Goal: Information Seeking & Learning: Learn about a topic

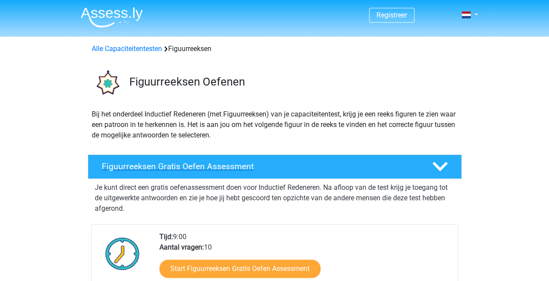
click at [169, 165] on h4 "Figuurreeksen Gratis Oefen Assessment" at bounding box center [260, 166] width 316 height 10
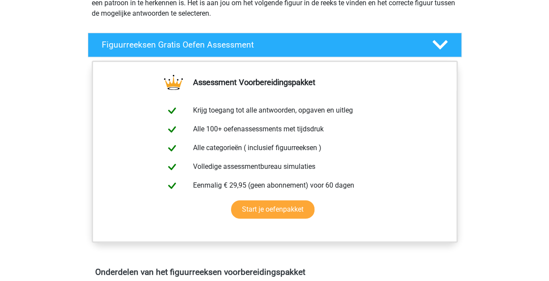
scroll to position [122, 0]
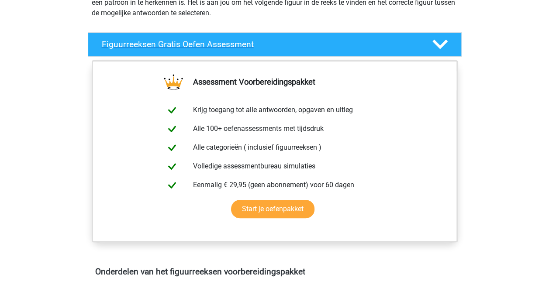
click at [447, 43] on div at bounding box center [439, 44] width 30 height 15
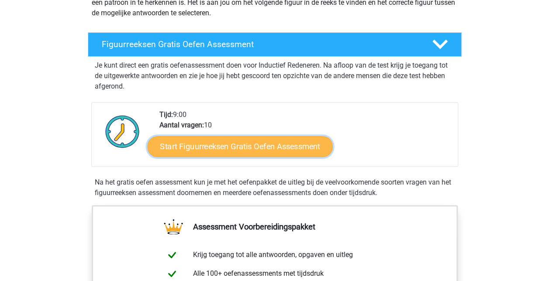
click at [270, 143] on link "Start Figuurreeksen Gratis Oefen Assessment" at bounding box center [239, 146] width 185 height 21
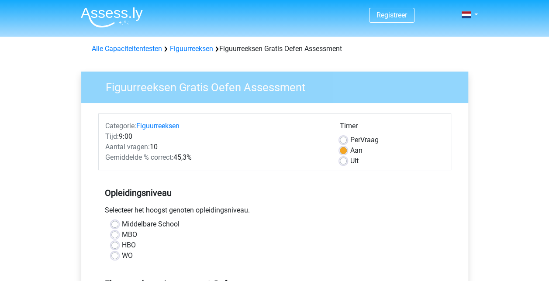
click at [122, 246] on label "HBO" at bounding box center [129, 245] width 14 height 10
click at [113, 246] on input "HBO" at bounding box center [114, 244] width 7 height 9
radio input "true"
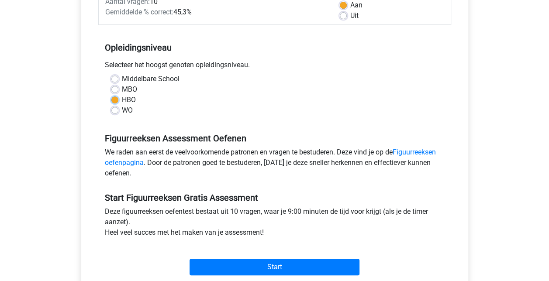
scroll to position [163, 0]
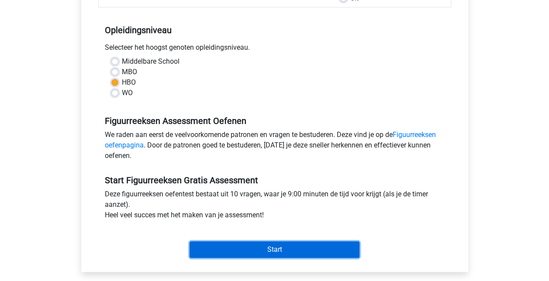
click at [250, 247] on input "Start" at bounding box center [274, 249] width 170 height 17
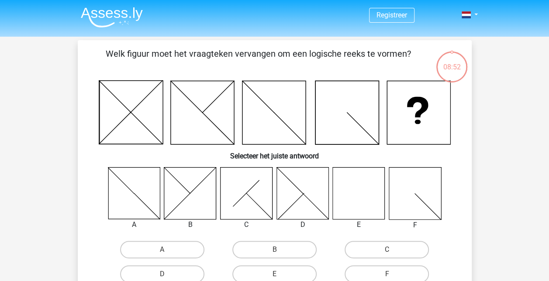
click at [359, 188] on icon at bounding box center [359, 193] width 52 height 52
click at [280, 275] on label "E" at bounding box center [274, 273] width 84 height 17
click at [280, 275] on input "E" at bounding box center [277, 277] width 6 height 6
radio input "true"
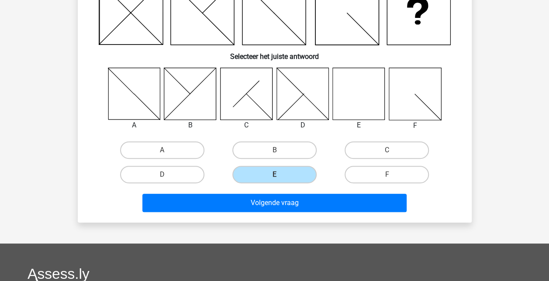
scroll to position [105, 0]
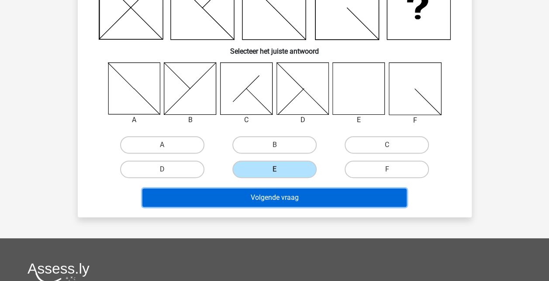
click at [340, 197] on button "Volgende vraag" at bounding box center [274, 198] width 264 height 18
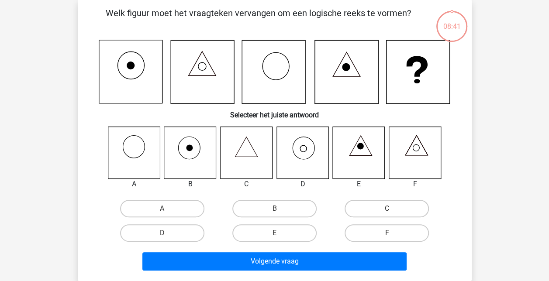
scroll to position [40, 0]
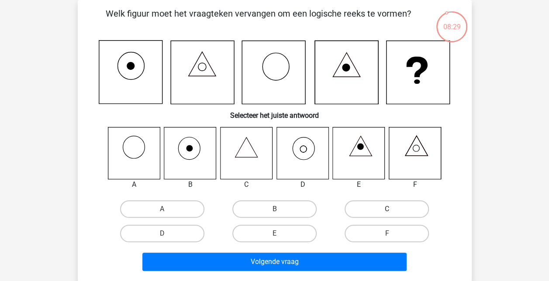
click at [367, 204] on label "C" at bounding box center [386, 208] width 84 height 17
click at [387, 209] on input "C" at bounding box center [390, 212] width 6 height 6
radio input "true"
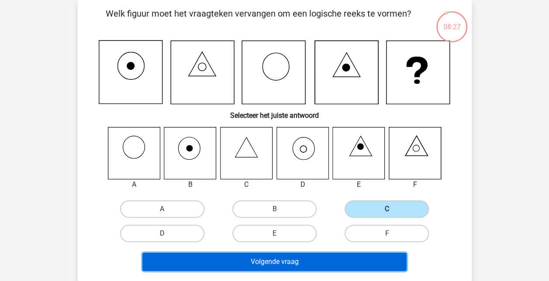
click at [299, 261] on button "Volgende vraag" at bounding box center [274, 262] width 264 height 18
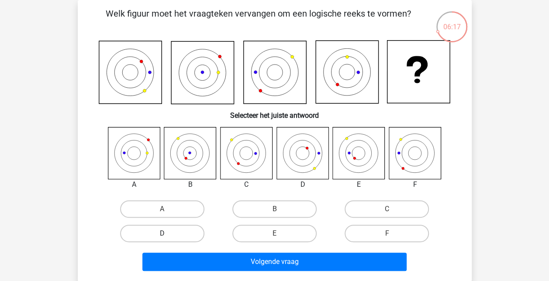
click at [182, 233] on label "D" at bounding box center [162, 233] width 84 height 17
click at [168, 233] on input "D" at bounding box center [165, 236] width 6 height 6
radio input "true"
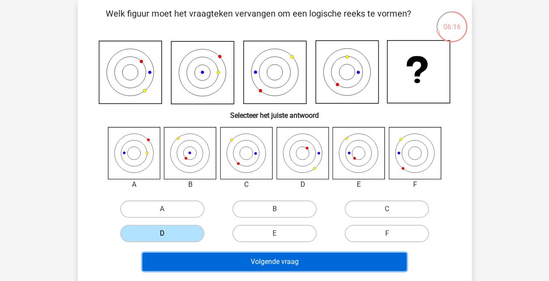
click at [227, 255] on button "Volgende vraag" at bounding box center [274, 262] width 264 height 18
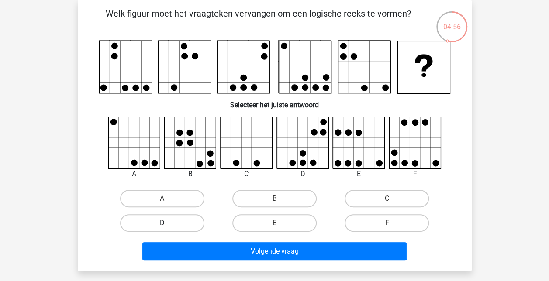
click at [158, 221] on label "D" at bounding box center [162, 222] width 84 height 17
click at [162, 223] on input "D" at bounding box center [165, 226] width 6 height 6
radio input "true"
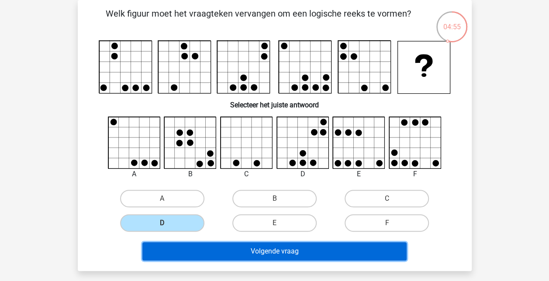
click at [235, 248] on button "Volgende vraag" at bounding box center [274, 251] width 264 height 18
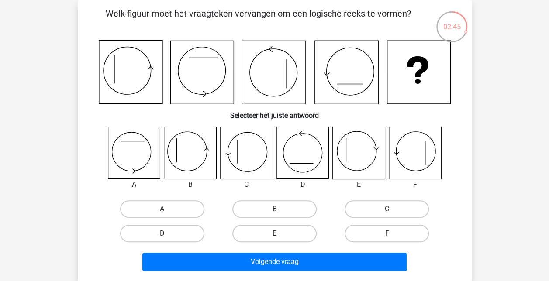
click at [257, 208] on label "B" at bounding box center [274, 208] width 84 height 17
click at [274, 209] on input "B" at bounding box center [277, 212] width 6 height 6
radio input "true"
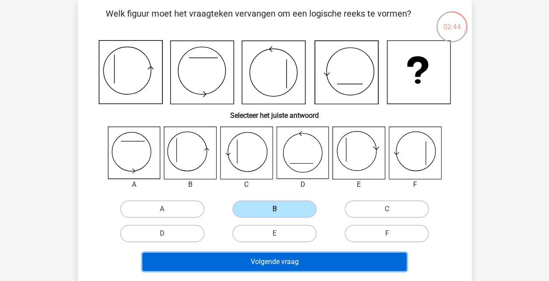
click at [239, 262] on button "Volgende vraag" at bounding box center [274, 262] width 264 height 18
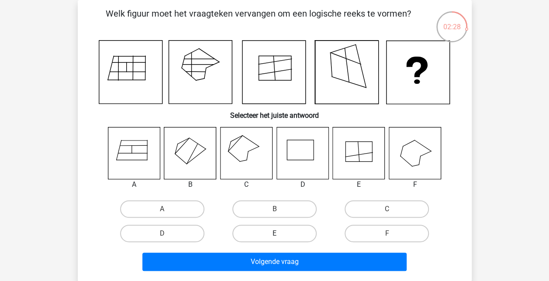
click at [272, 235] on label "E" at bounding box center [274, 233] width 84 height 17
click at [274, 235] on input "E" at bounding box center [277, 236] width 6 height 6
radio input "true"
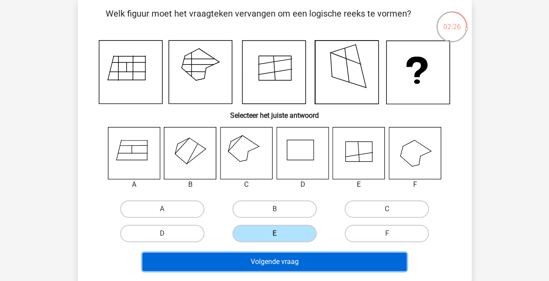
click at [261, 257] on button "Volgende vraag" at bounding box center [274, 262] width 264 height 18
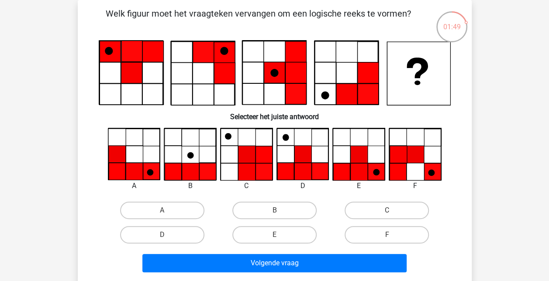
click at [277, 235] on input "E" at bounding box center [277, 238] width 6 height 6
radio input "true"
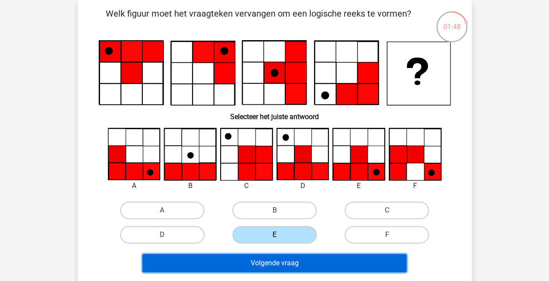
click at [261, 267] on button "Volgende vraag" at bounding box center [274, 263] width 264 height 18
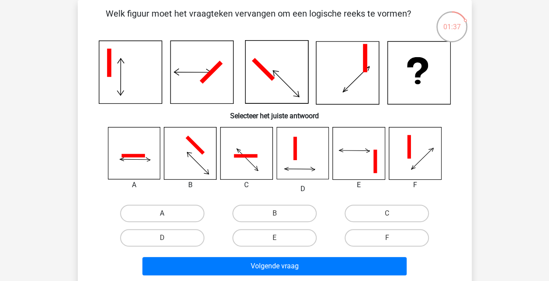
click at [177, 212] on label "A" at bounding box center [162, 213] width 84 height 17
click at [168, 213] on input "A" at bounding box center [165, 216] width 6 height 6
radio input "true"
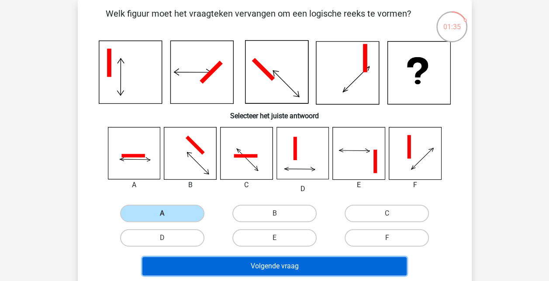
click at [221, 260] on button "Volgende vraag" at bounding box center [274, 266] width 264 height 18
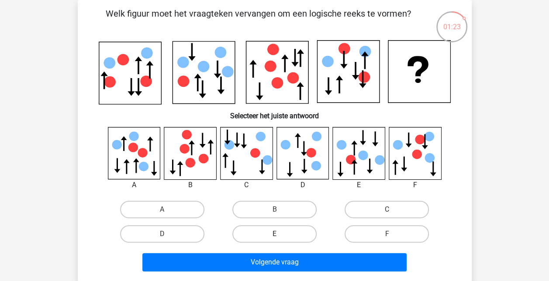
click at [267, 231] on label "E" at bounding box center [274, 233] width 84 height 17
click at [274, 234] on input "E" at bounding box center [277, 237] width 6 height 6
radio input "true"
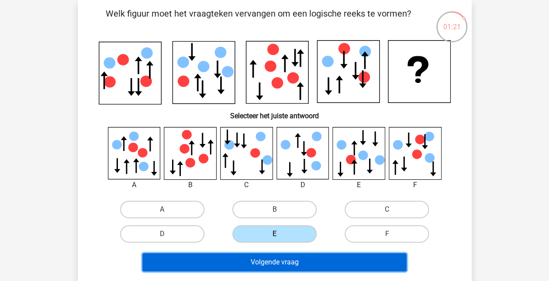
click at [255, 257] on button "Volgende vraag" at bounding box center [274, 262] width 264 height 18
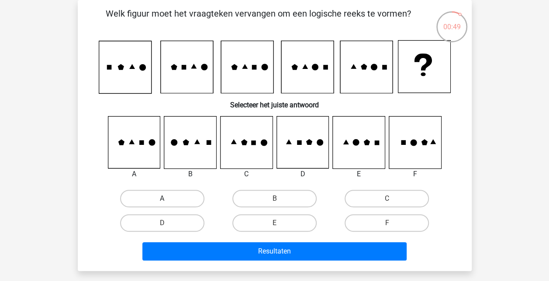
click at [151, 197] on label "A" at bounding box center [162, 198] width 84 height 17
click at [162, 199] on input "A" at bounding box center [165, 202] width 6 height 6
radio input "true"
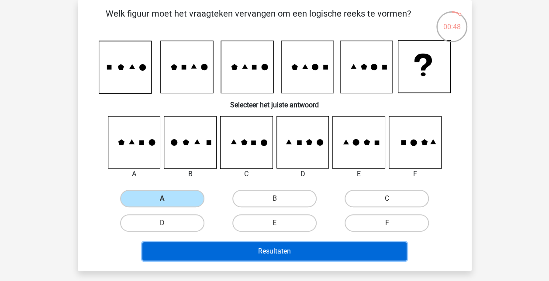
click at [190, 247] on button "Resultaten" at bounding box center [274, 251] width 264 height 18
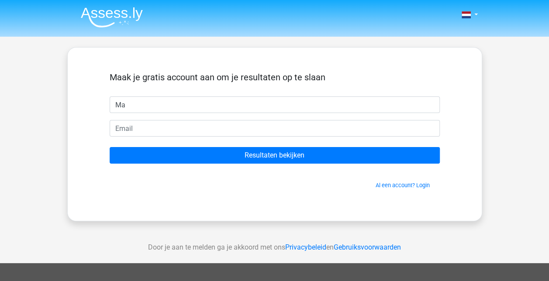
type input "Ma"
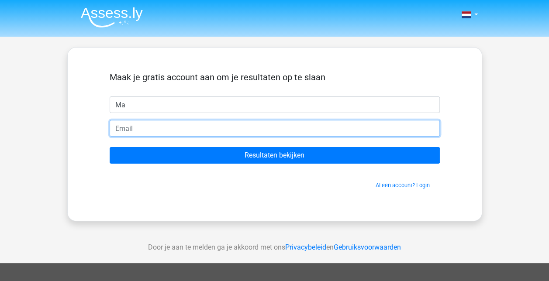
click at [117, 128] on input "email" at bounding box center [275, 128] width 330 height 17
type input "[EMAIL_ADDRESS][DOMAIN_NAME]"
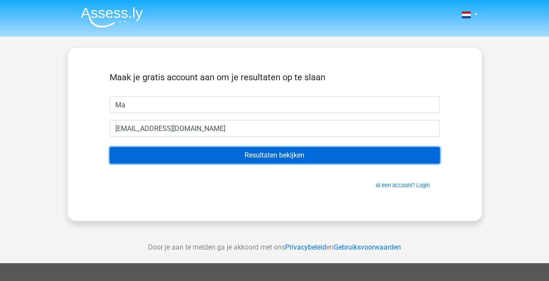
click at [239, 153] on input "Resultaten bekijken" at bounding box center [275, 155] width 330 height 17
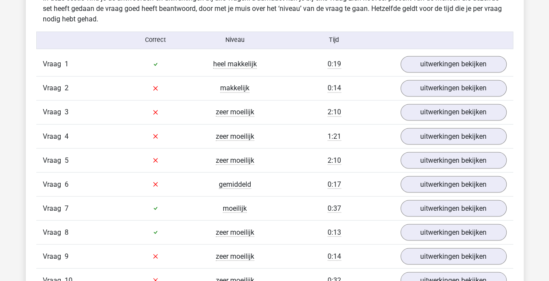
scroll to position [692, 0]
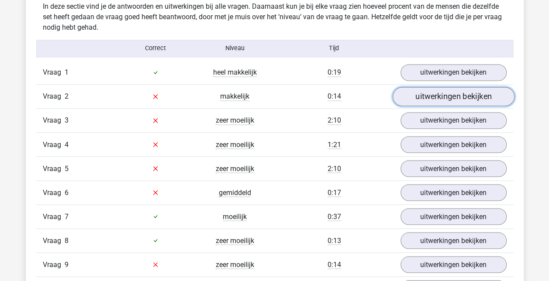
click at [444, 96] on link "uitwerkingen bekijken" at bounding box center [453, 96] width 122 height 19
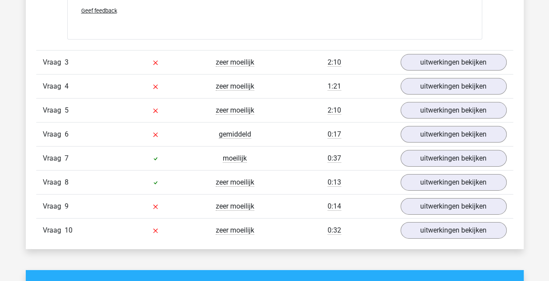
scroll to position [1287, 0]
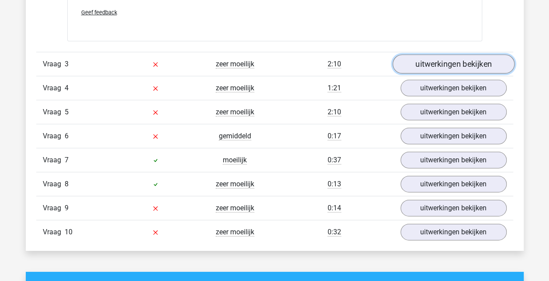
click at [454, 60] on link "uitwerkingen bekijken" at bounding box center [453, 64] width 122 height 19
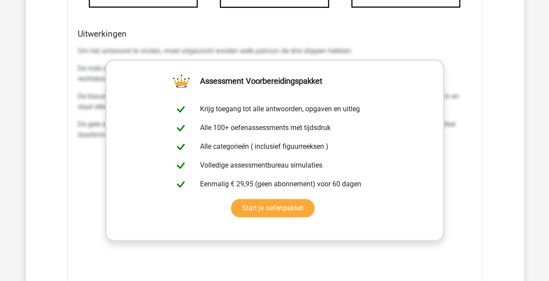
scroll to position [1746, 0]
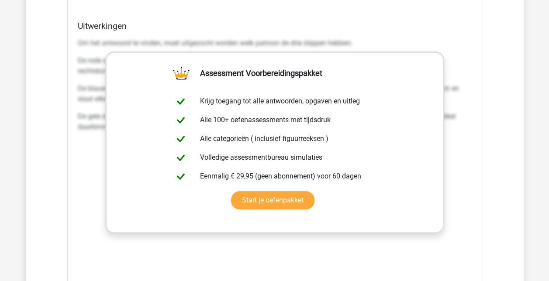
drag, startPoint x: 423, startPoint y: 33, endPoint x: 368, endPoint y: 49, distance: 57.7
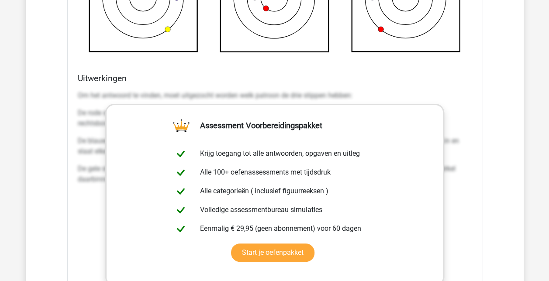
scroll to position [1677, 0]
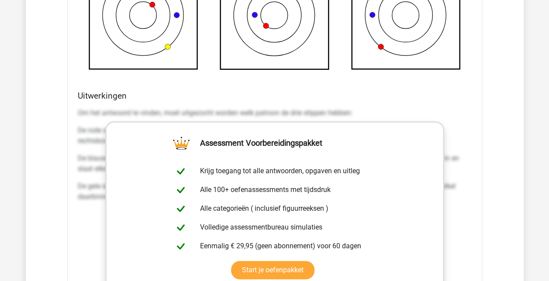
click at [404, 81] on div "Welk figuur moet het vraagteken vervangen om een logische reeks te vormen? a b …" at bounding box center [274, 52] width 415 height 710
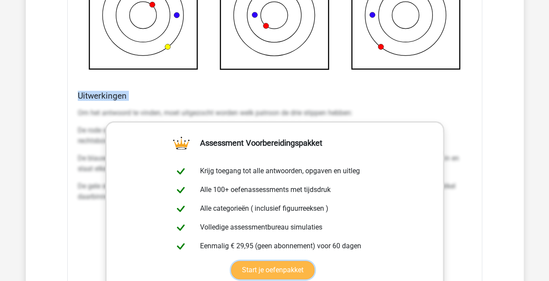
click at [266, 268] on link "Start je oefenpakket" at bounding box center [272, 270] width 83 height 18
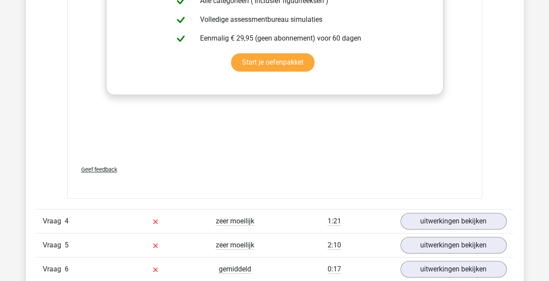
scroll to position [1886, 0]
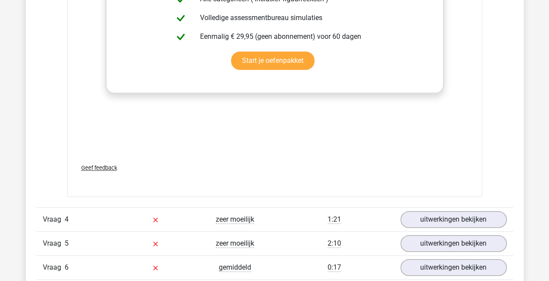
click at [103, 167] on span "Geef feedback" at bounding box center [99, 168] width 36 height 7
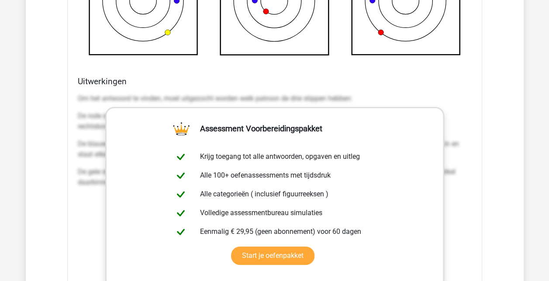
scroll to position [1937, 0]
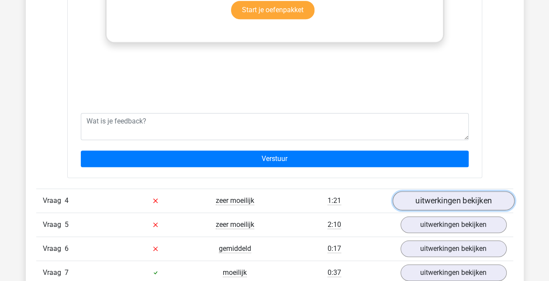
click at [466, 198] on link "uitwerkingen bekijken" at bounding box center [453, 200] width 122 height 19
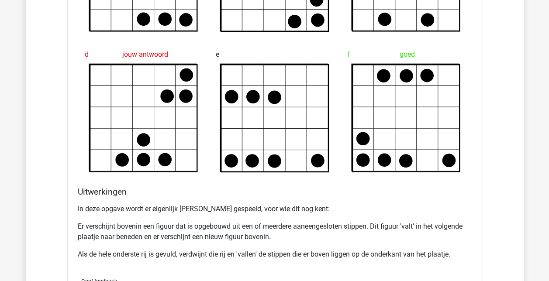
scroll to position [2595, 0]
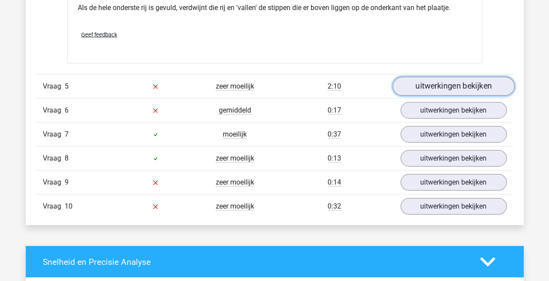
click at [426, 82] on link "uitwerkingen bekijken" at bounding box center [453, 86] width 122 height 19
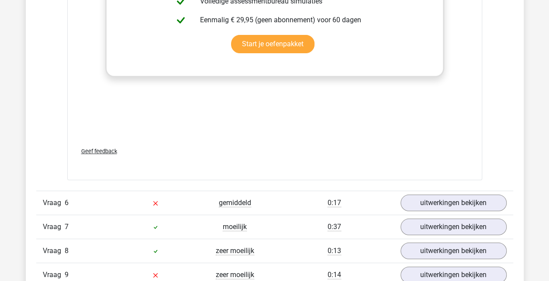
scroll to position [3241, 0]
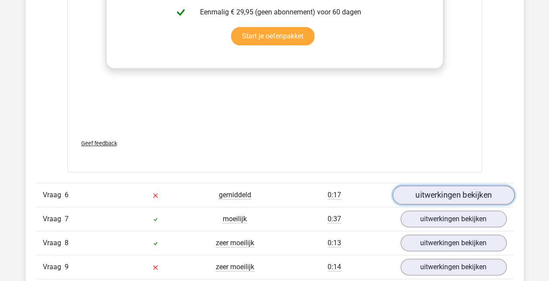
click at [439, 188] on link "uitwerkingen bekijken" at bounding box center [453, 194] width 122 height 19
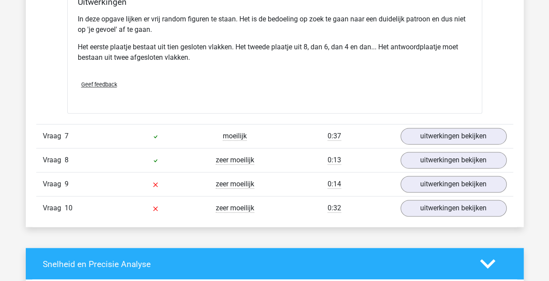
scroll to position [3851, 0]
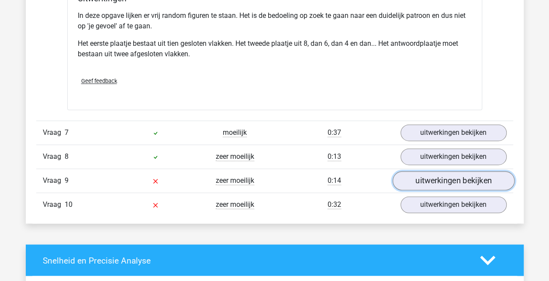
click at [421, 174] on link "uitwerkingen bekijken" at bounding box center [453, 180] width 122 height 19
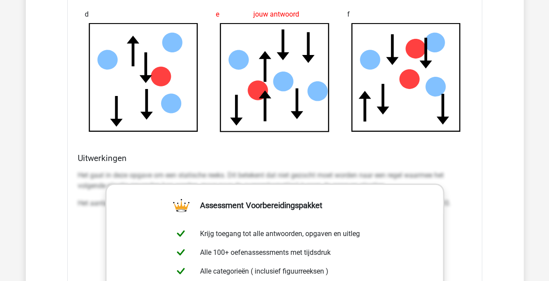
scroll to position [4541, 0]
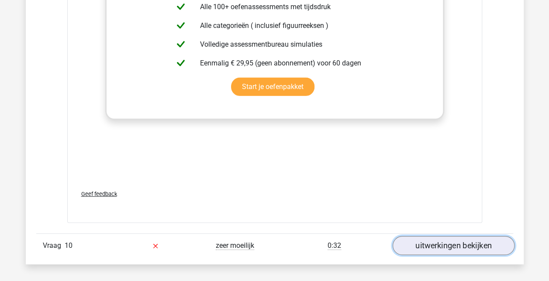
click at [446, 237] on link "uitwerkingen bekijken" at bounding box center [453, 246] width 122 height 19
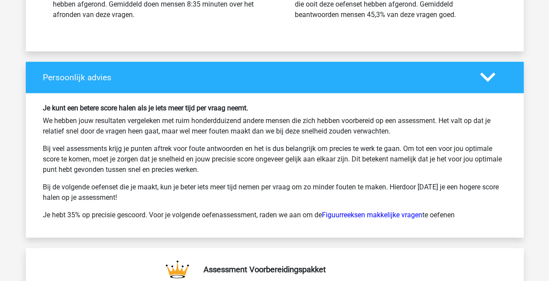
scroll to position [5785, 0]
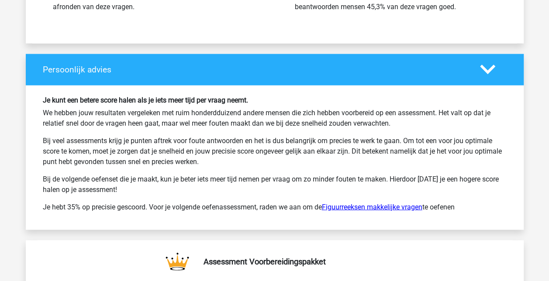
click at [410, 203] on link "Figuurreeksen makkelijke vragen" at bounding box center [372, 207] width 100 height 8
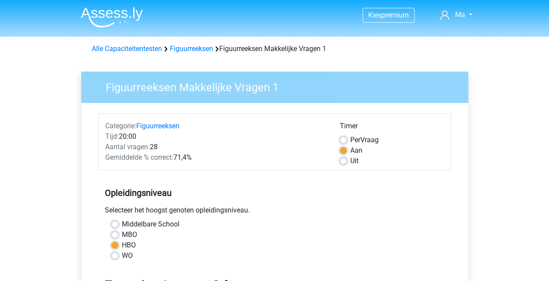
click at [122, 234] on label "MBO" at bounding box center [129, 235] width 15 height 10
click at [117, 234] on input "MBO" at bounding box center [114, 234] width 7 height 9
radio input "true"
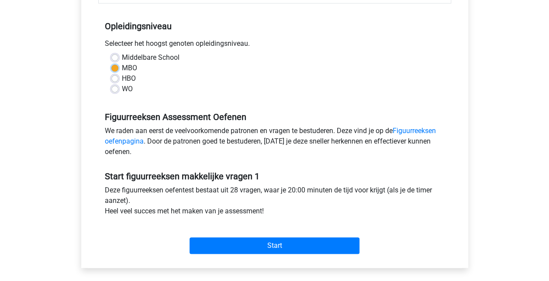
scroll to position [168, 0]
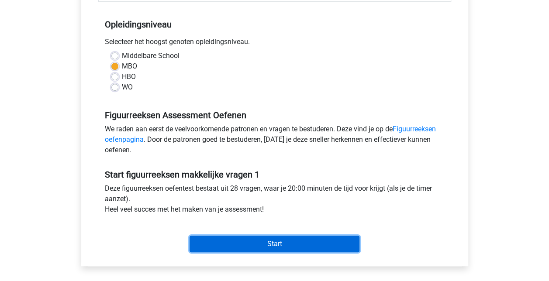
click at [287, 238] on input "Start" at bounding box center [274, 244] width 170 height 17
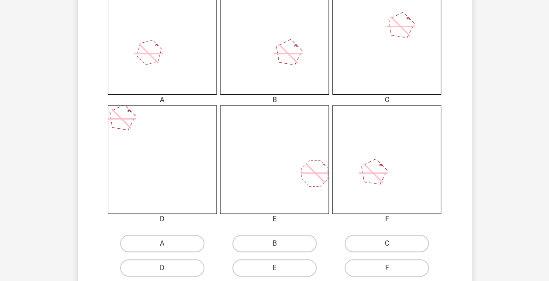
scroll to position [267, 0]
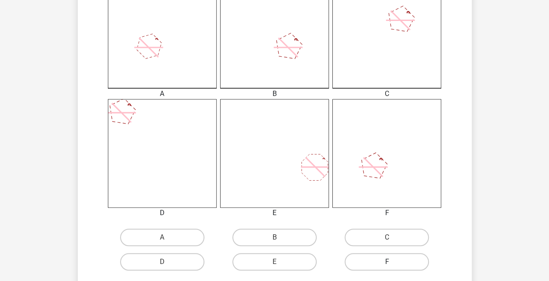
click at [406, 262] on label "F" at bounding box center [386, 261] width 84 height 17
click at [392, 262] on input "F" at bounding box center [390, 265] width 6 height 6
radio input "true"
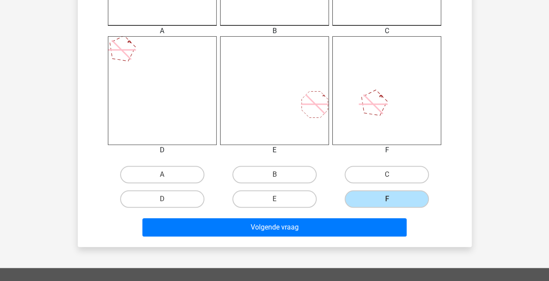
scroll to position [343, 0]
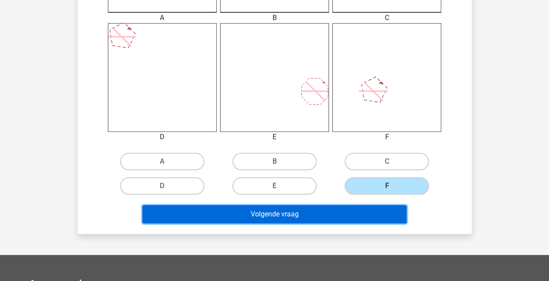
click at [316, 216] on button "Volgende vraag" at bounding box center [274, 214] width 264 height 18
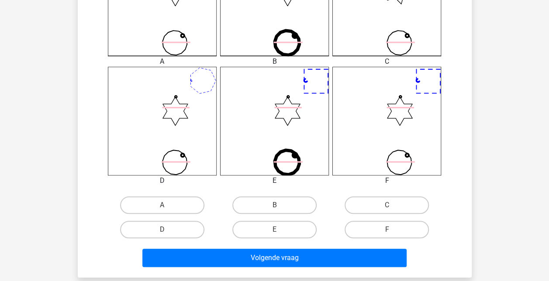
scroll to position [302, 0]
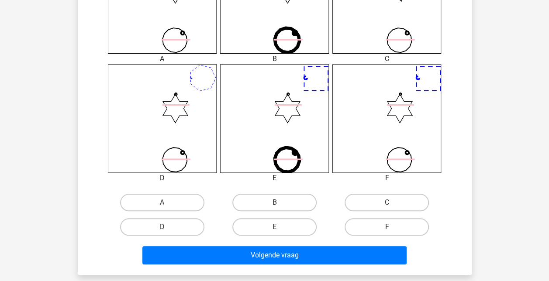
click at [282, 201] on label "B" at bounding box center [274, 202] width 84 height 17
click at [280, 202] on input "B" at bounding box center [277, 205] width 6 height 6
radio input "true"
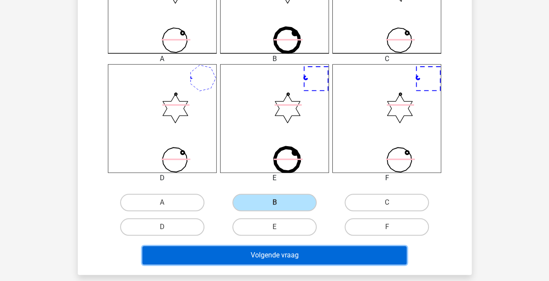
click at [260, 254] on button "Volgende vraag" at bounding box center [274, 255] width 264 height 18
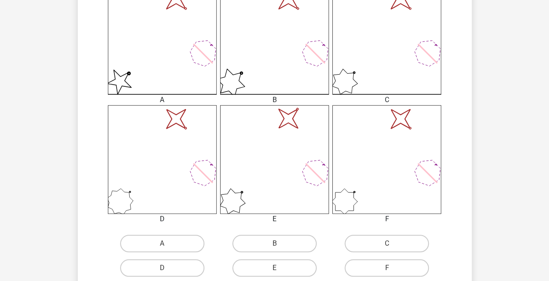
scroll to position [273, 0]
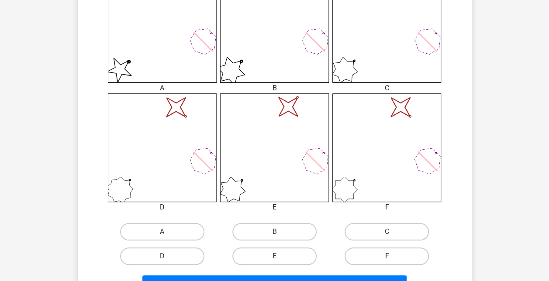
click at [401, 251] on label "F" at bounding box center [386, 255] width 84 height 17
click at [392, 256] on input "F" at bounding box center [390, 259] width 6 height 6
radio input "true"
click at [370, 274] on div "Volgende vraag" at bounding box center [275, 282] width 366 height 29
click at [368, 275] on div "Volgende vraag" at bounding box center [275, 282] width 366 height 29
